Goal: Information Seeking & Learning: Learn about a topic

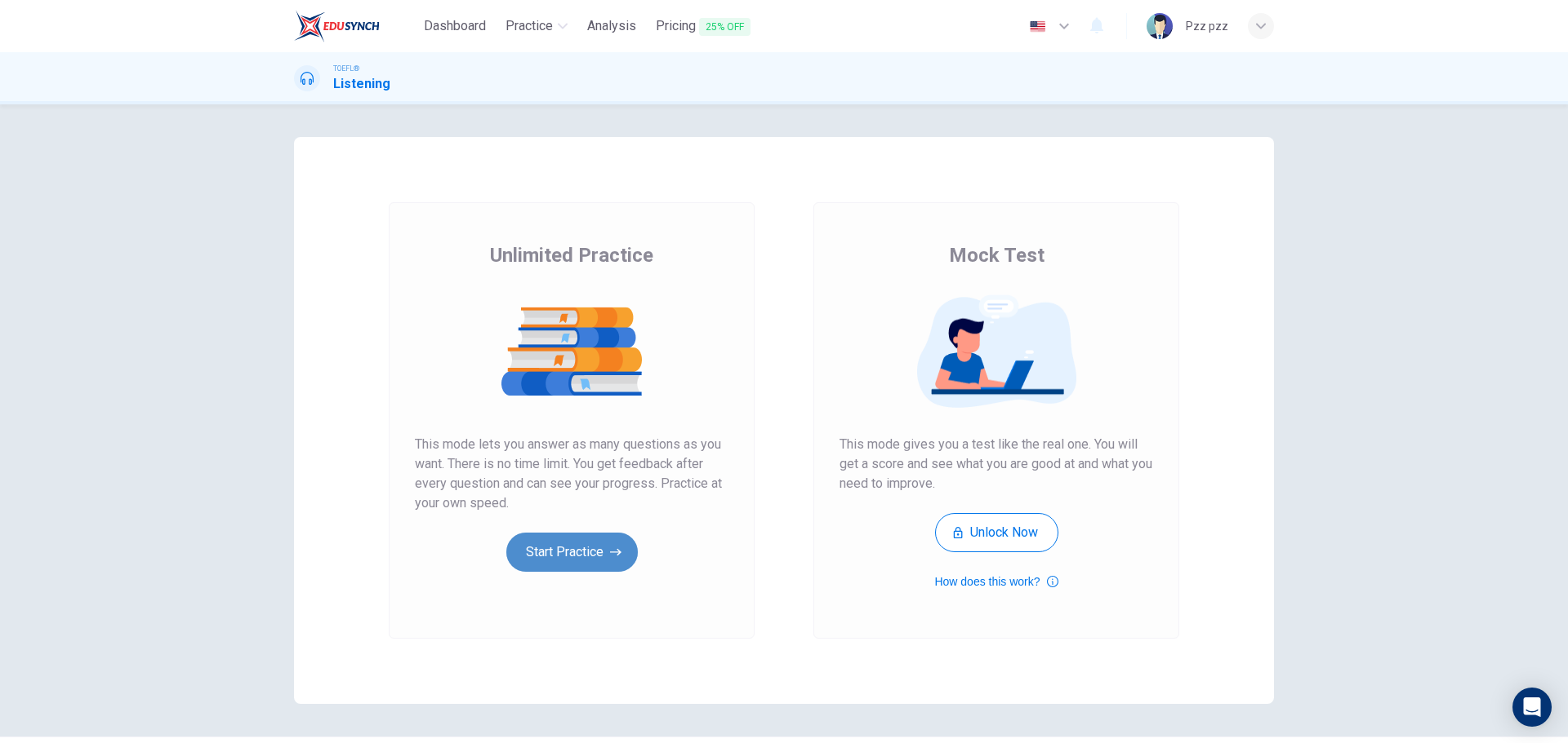
click at [581, 553] on button "Start Practice" at bounding box center [572, 552] width 132 height 39
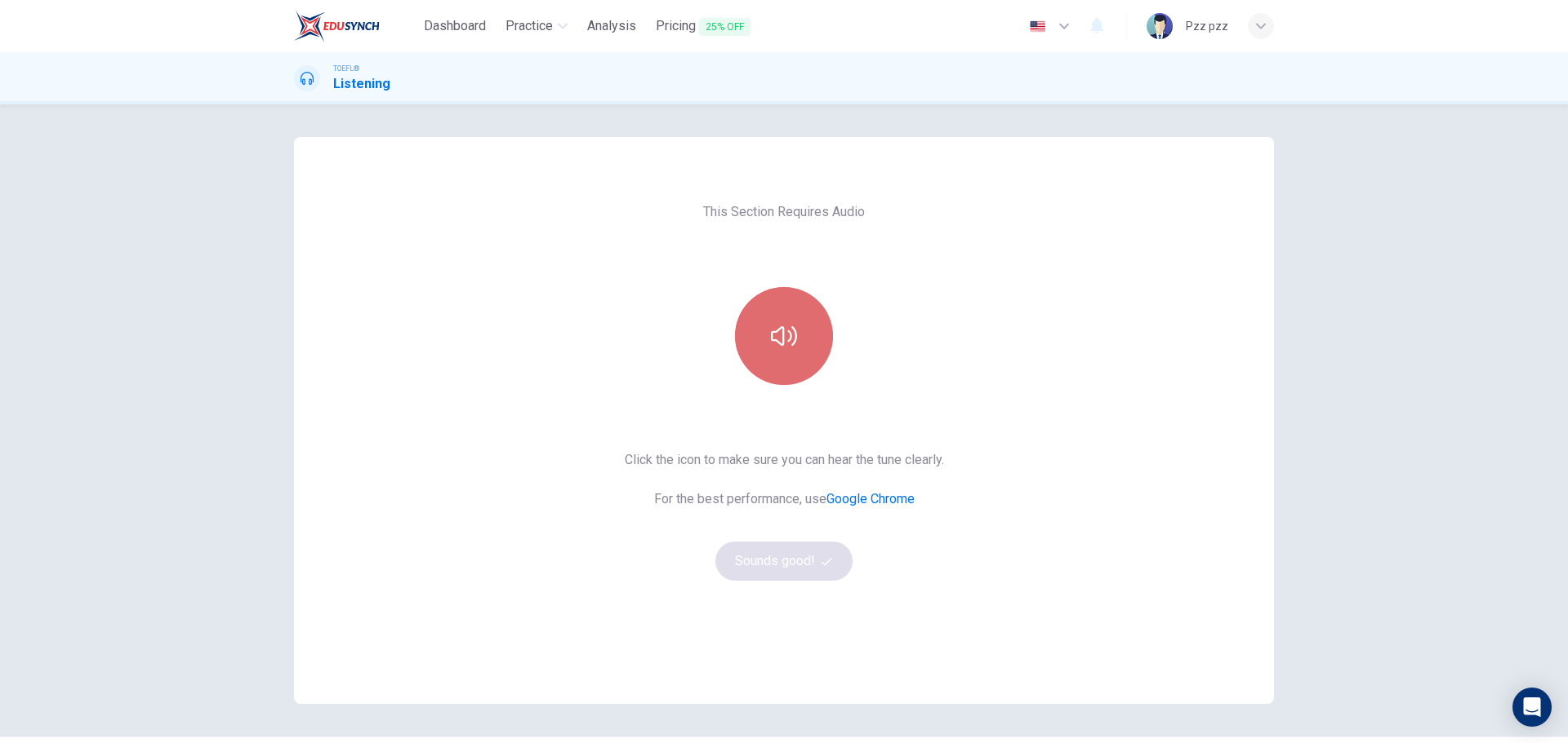
click at [801, 337] on button "button" at bounding box center [784, 336] width 98 height 98
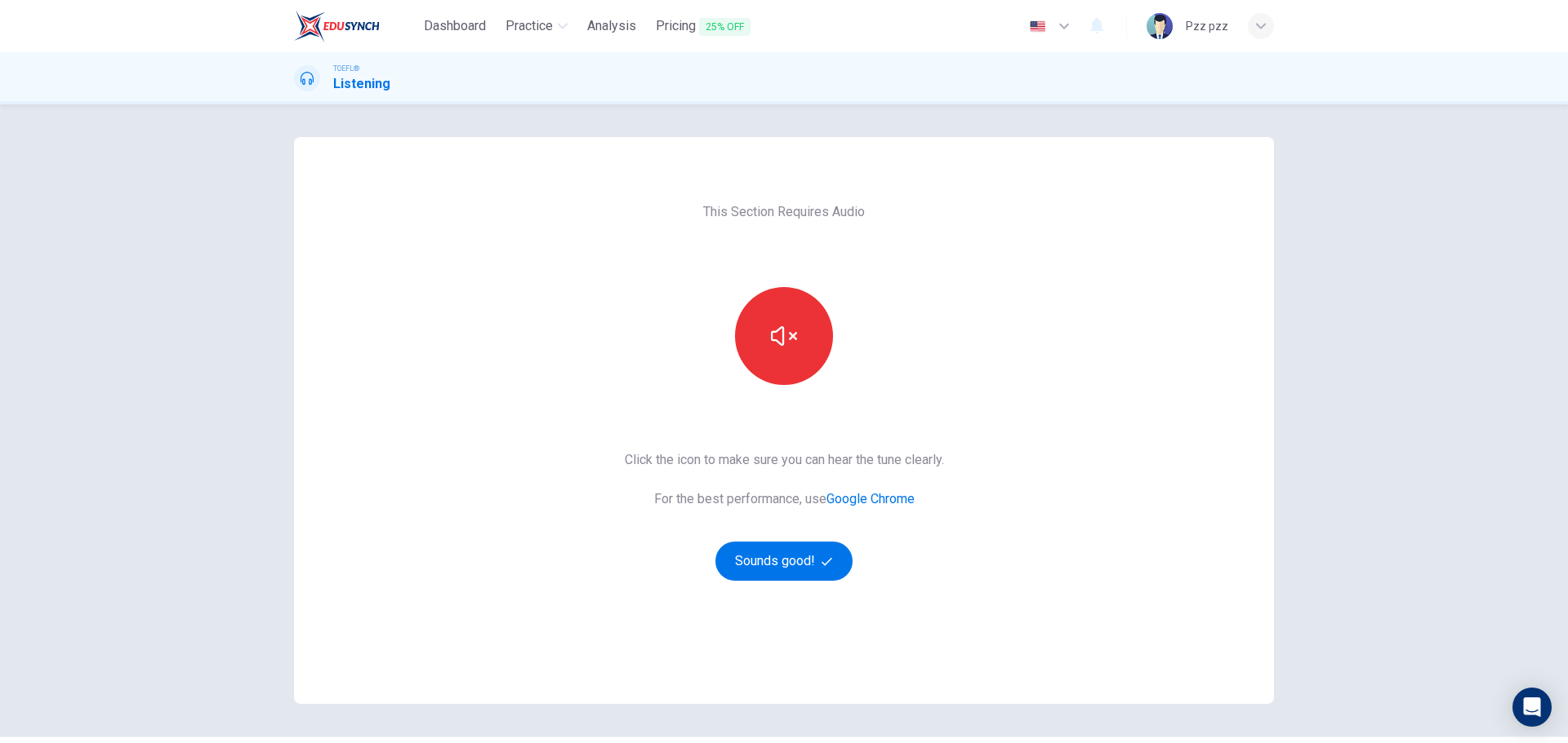
drag, startPoint x: 674, startPoint y: 22, endPoint x: 861, endPoint y: 104, distance: 204.2
click at [674, 22] on span "Pricing 25% OFF" at bounding box center [703, 26] width 95 height 20
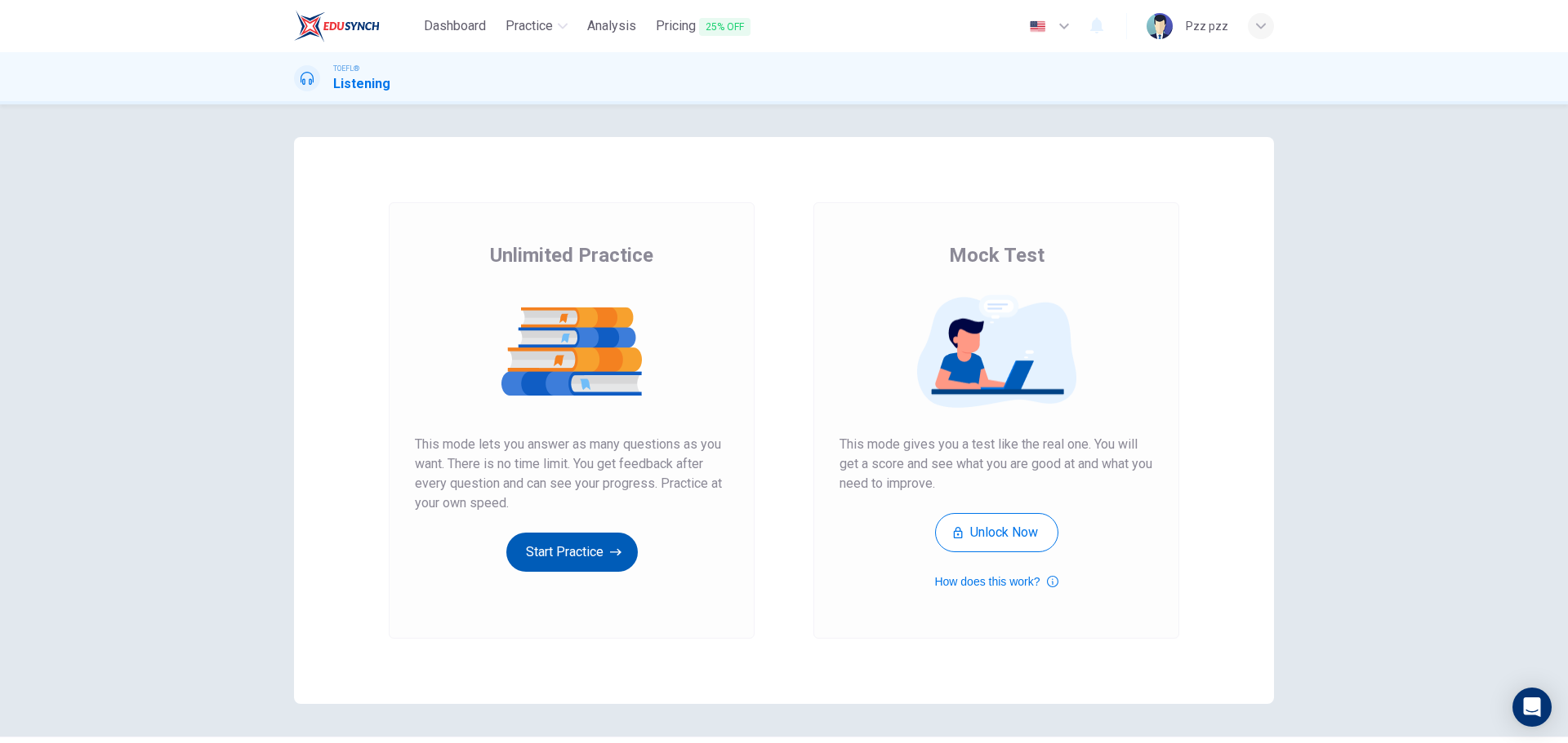
click at [558, 547] on button "Start Practice" at bounding box center [572, 552] width 132 height 39
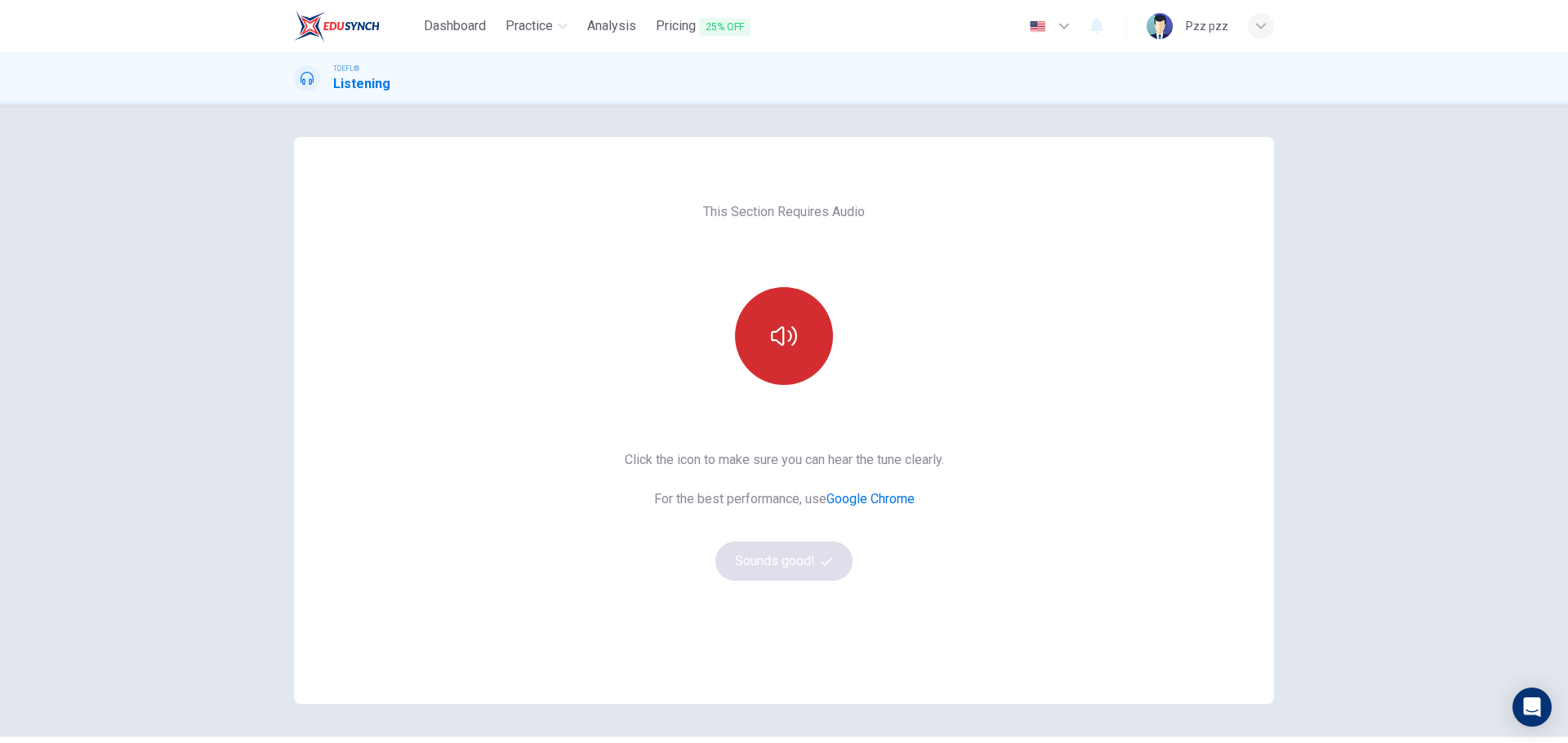
click at [791, 325] on icon "button" at bounding box center [784, 336] width 26 height 26
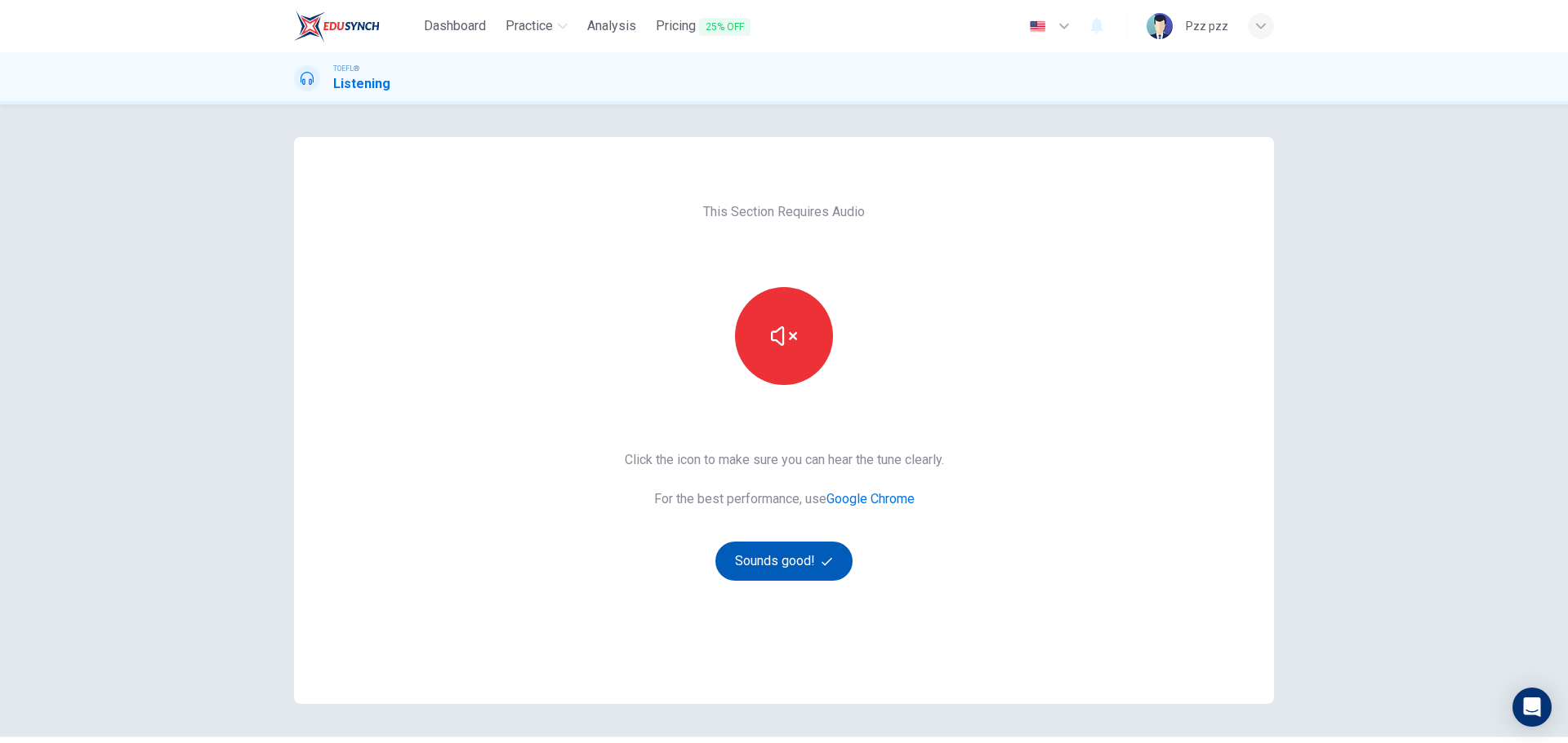
click at [771, 573] on button "Sounds good!" at bounding box center [784, 561] width 138 height 39
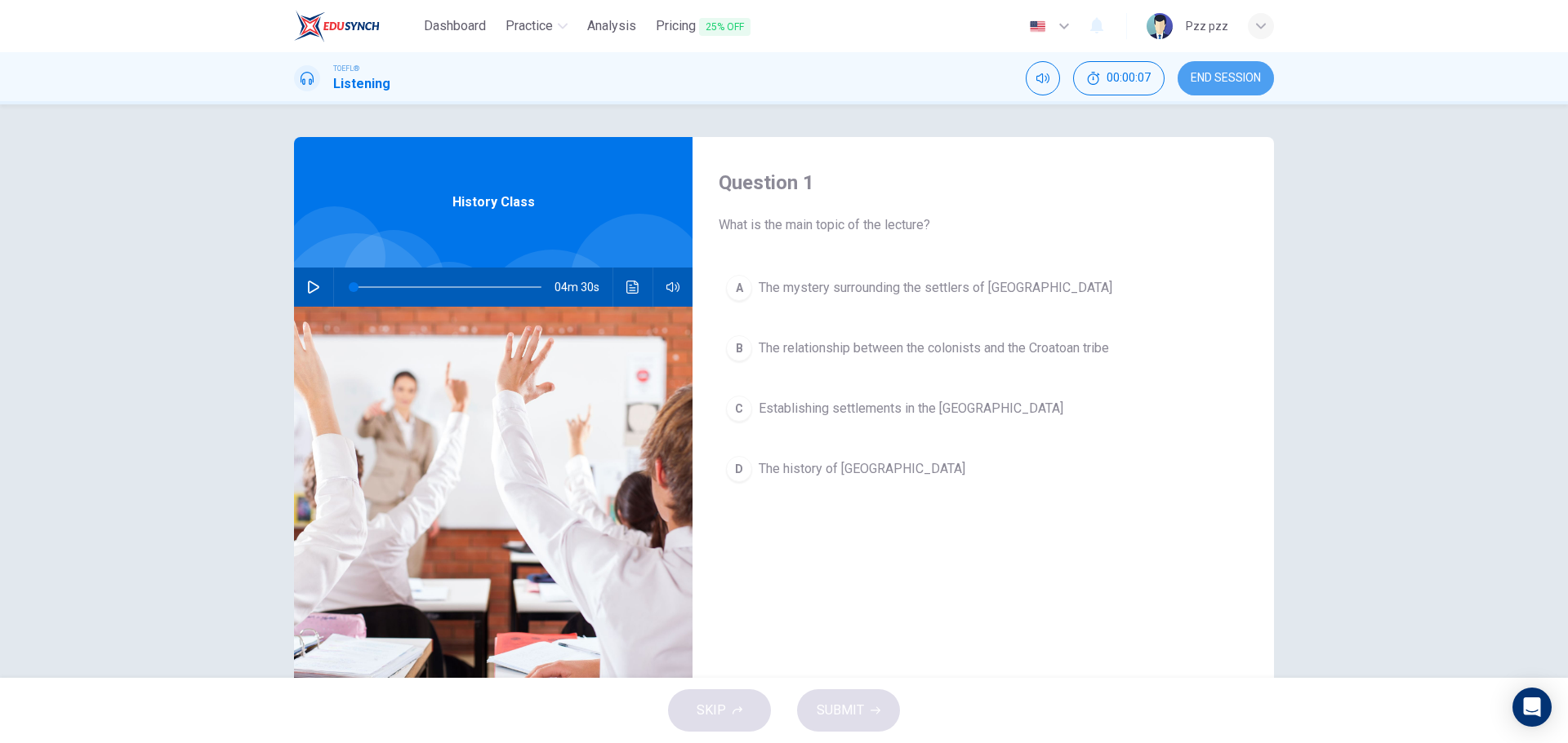
click at [1212, 78] on span "END SESSION" at bounding box center [1226, 79] width 70 height 13
